Goal: Book appointment/travel/reservation

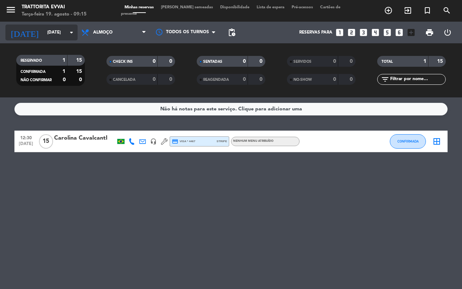
click at [58, 37] on input "[DATE]" at bounding box center [72, 32] width 57 height 12
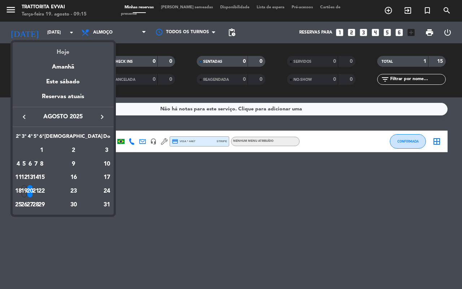
click at [62, 48] on div "Hoje" at bounding box center [63, 49] width 101 height 15
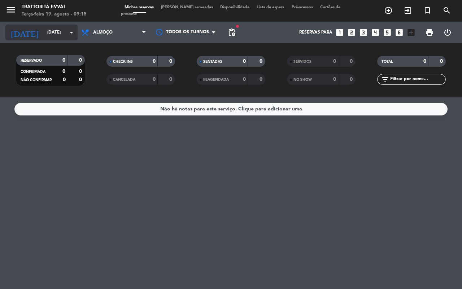
click at [67, 34] on icon "arrow_drop_down" at bounding box center [71, 32] width 9 height 9
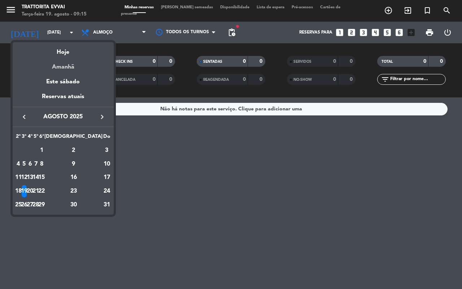
click at [61, 65] on div "Amanhã" at bounding box center [63, 64] width 101 height 15
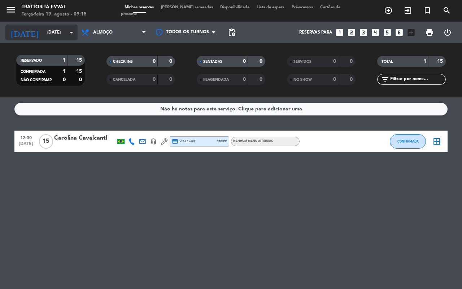
click at [68, 35] on icon "arrow_drop_down" at bounding box center [71, 32] width 9 height 9
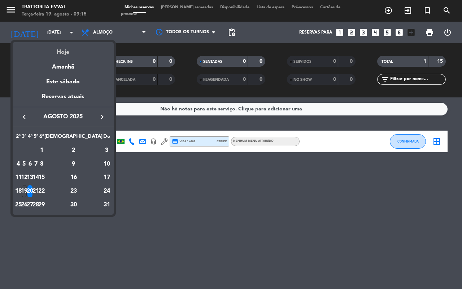
click at [65, 54] on div "Hoje" at bounding box center [63, 49] width 101 height 15
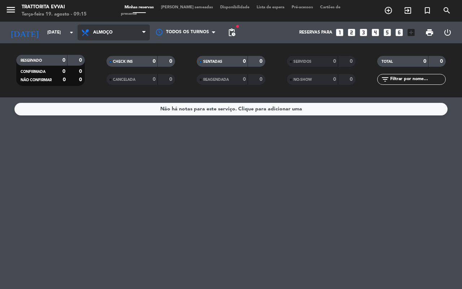
click at [94, 29] on span "Almoço" at bounding box center [114, 33] width 72 height 16
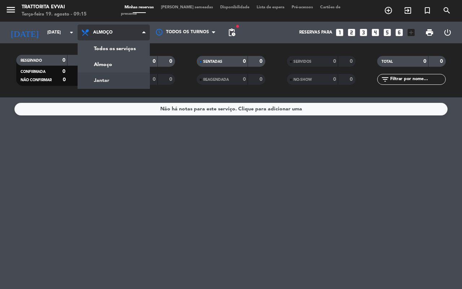
click at [101, 84] on div "menu Trattorita Evvai Terça-feira 19. agosto - 09:15 Minhas reservas Mesas seme…" at bounding box center [231, 49] width 462 height 98
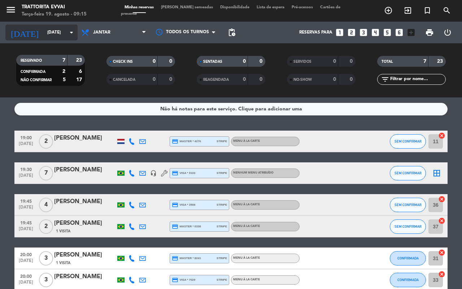
click at [56, 39] on div "[DATE] [DATE] arrow_drop_down" at bounding box center [41, 33] width 72 height 16
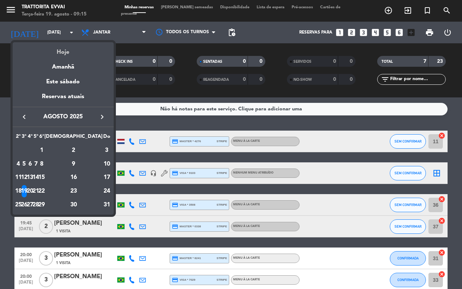
drag, startPoint x: 56, startPoint y: 39, endPoint x: 29, endPoint y: 53, distance: 30.5
click at [29, 53] on div "Hoje" at bounding box center [63, 49] width 101 height 15
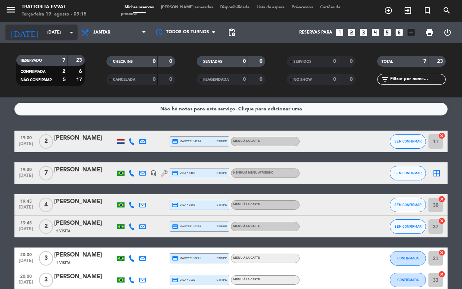
click at [54, 39] on div "[DATE] [DATE] arrow_drop_down" at bounding box center [41, 33] width 72 height 16
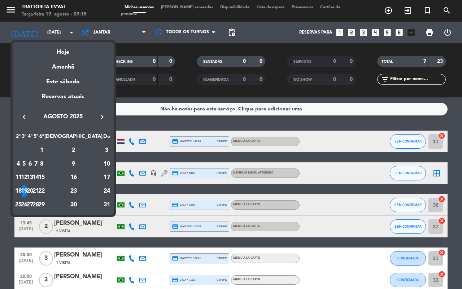
drag, startPoint x: 52, startPoint y: 62, endPoint x: 67, endPoint y: 60, distance: 15.1
click at [53, 64] on div "Amanhã" at bounding box center [63, 64] width 101 height 15
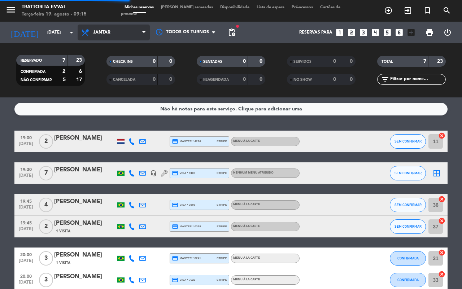
click at [143, 30] on icon at bounding box center [143, 33] width 3 height 6
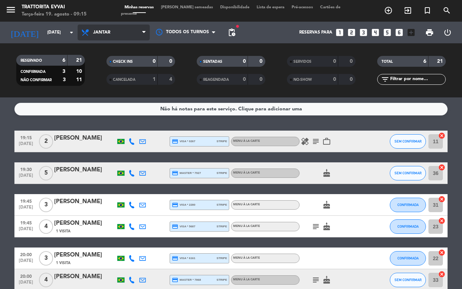
click at [112, 36] on span "Jantar" at bounding box center [114, 33] width 72 height 16
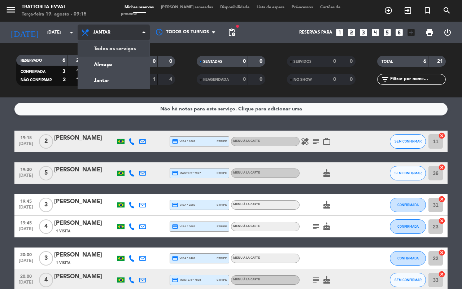
click at [99, 37] on span "Jantar" at bounding box center [114, 33] width 72 height 16
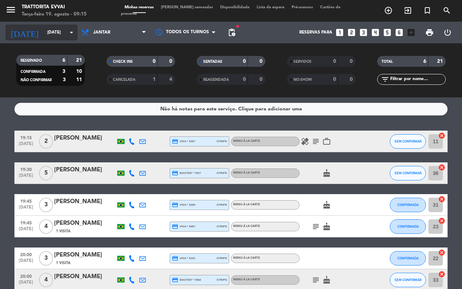
click at [69, 37] on input "[DATE]" at bounding box center [72, 32] width 57 height 12
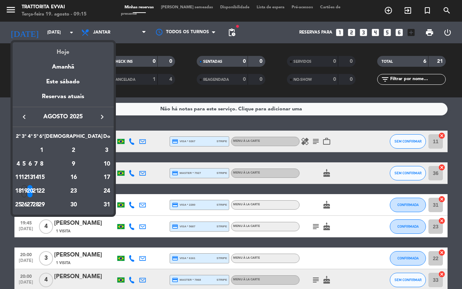
click at [71, 46] on div "Hoje" at bounding box center [63, 49] width 101 height 15
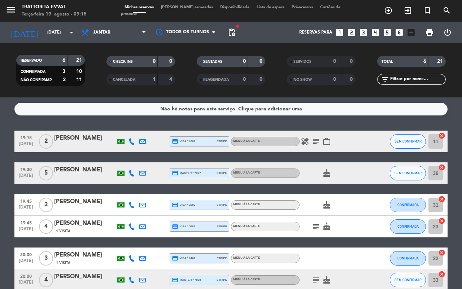
type input "[DATE]"
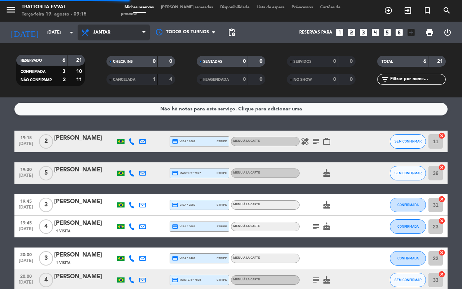
click at [89, 36] on icon at bounding box center [86, 32] width 10 height 9
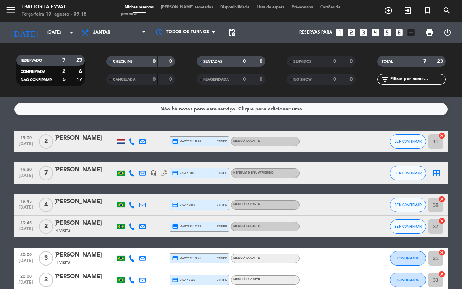
click at [105, 42] on div "Todos os serviços Almoço Jantar Jantar Todos os serviços Almoço Jantar" at bounding box center [114, 33] width 72 height 22
click at [118, 37] on span "Jantar" at bounding box center [114, 33] width 72 height 16
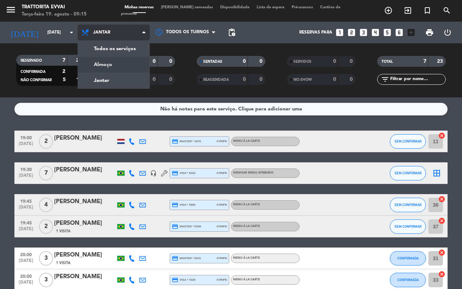
click at [109, 62] on div "menu Trattorita Evvai Terça-feira 19. agosto - 09:15 Minhas reservas Mesas seme…" at bounding box center [231, 49] width 462 height 98
